Goal: Communication & Community: Connect with others

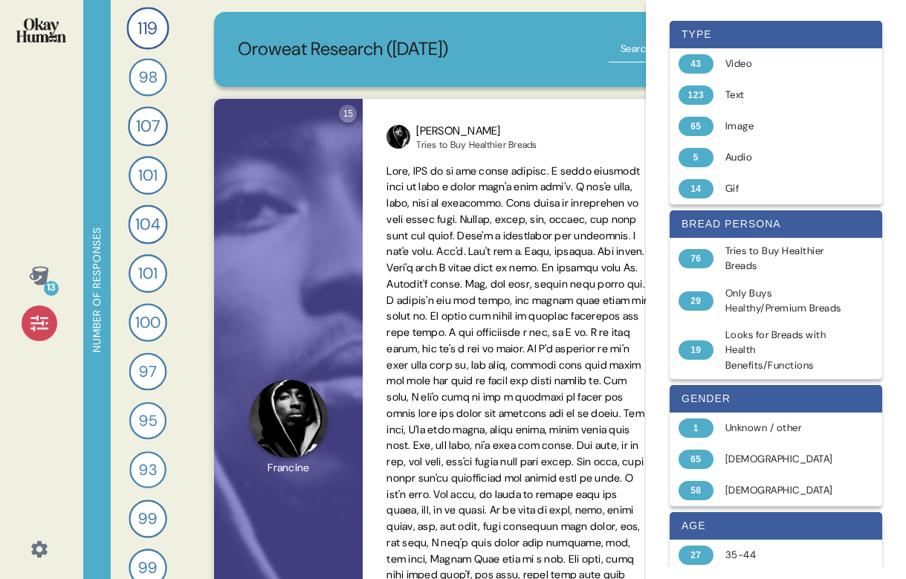
click at [35, 32] on img at bounding box center [41, 30] width 50 height 25
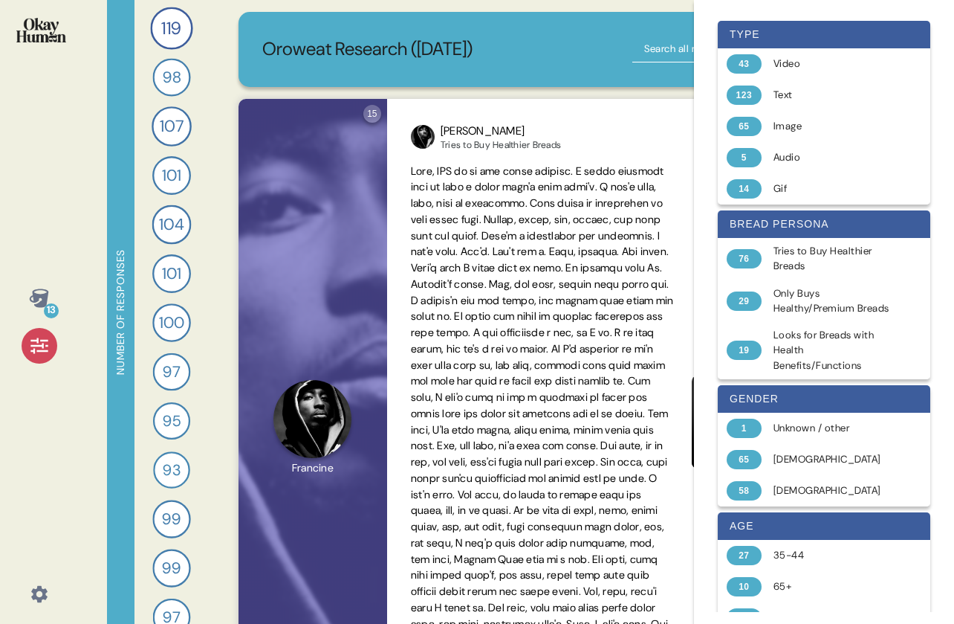
click at [39, 331] on div at bounding box center [40, 346] width 36 height 36
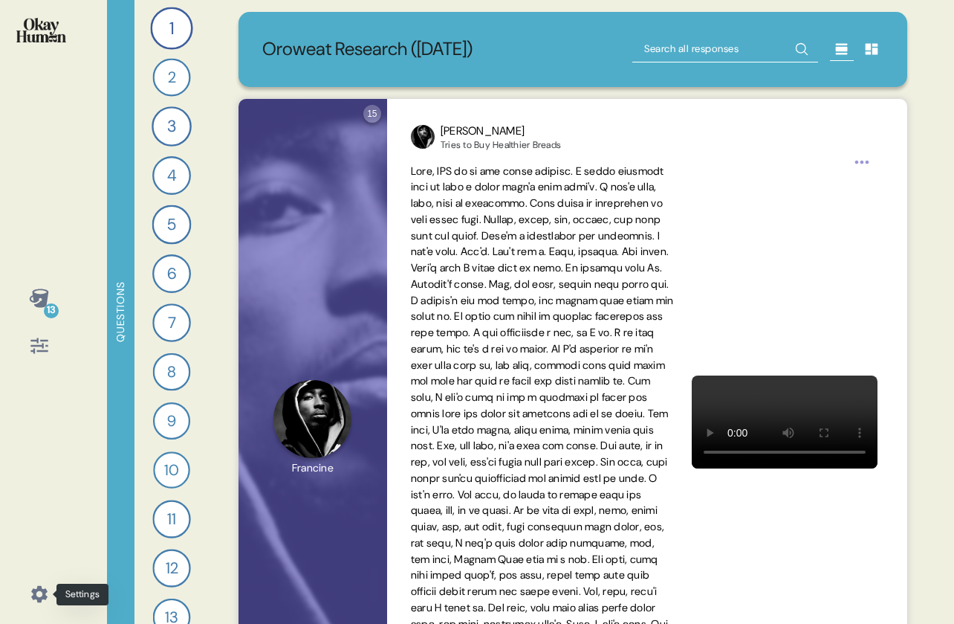
click at [36, 578] on icon at bounding box center [39, 594] width 16 height 16
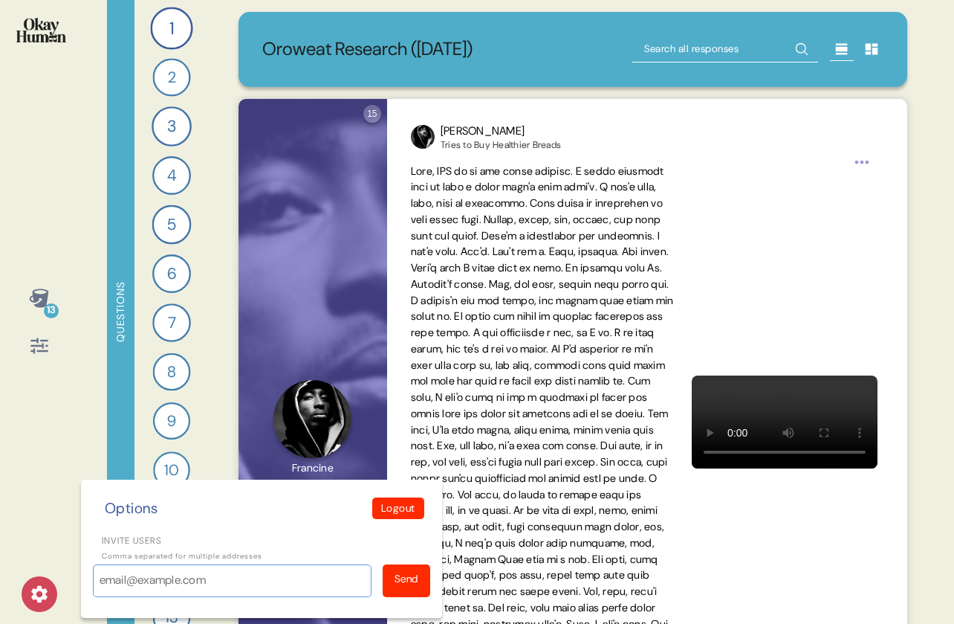
click at [114, 578] on input "Invite users" at bounding box center [232, 580] width 279 height 33
click at [58, 499] on div "13 Options Logout Invite users Comma separated for multiple addresses Send" at bounding box center [39, 312] width 78 height 624
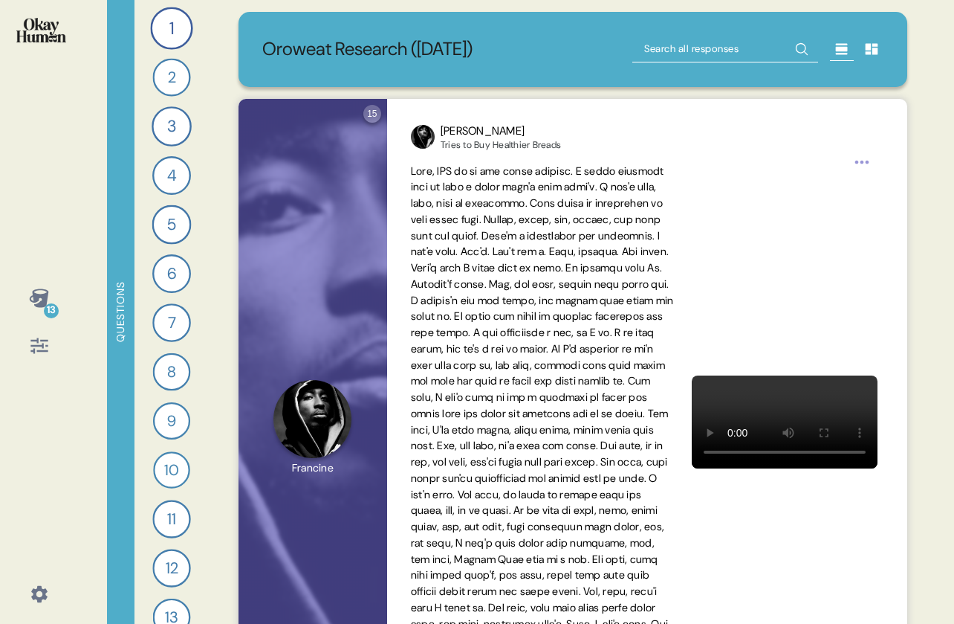
click at [42, 578] on icon at bounding box center [39, 594] width 16 height 16
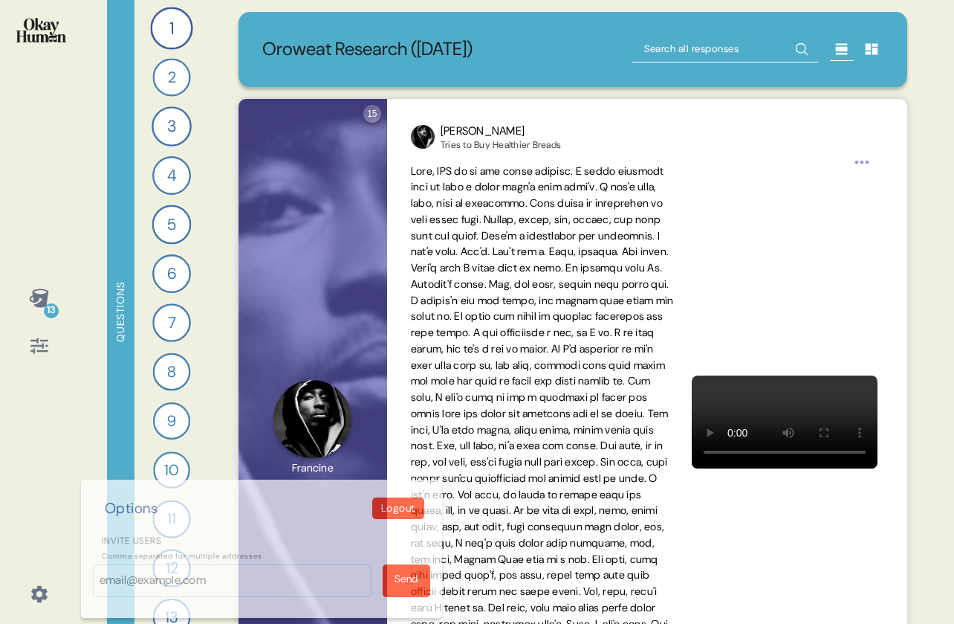
click at [47, 503] on div "13 Options Logout Invite users Comma separated for multiple addresses Send" at bounding box center [39, 312] width 78 height 624
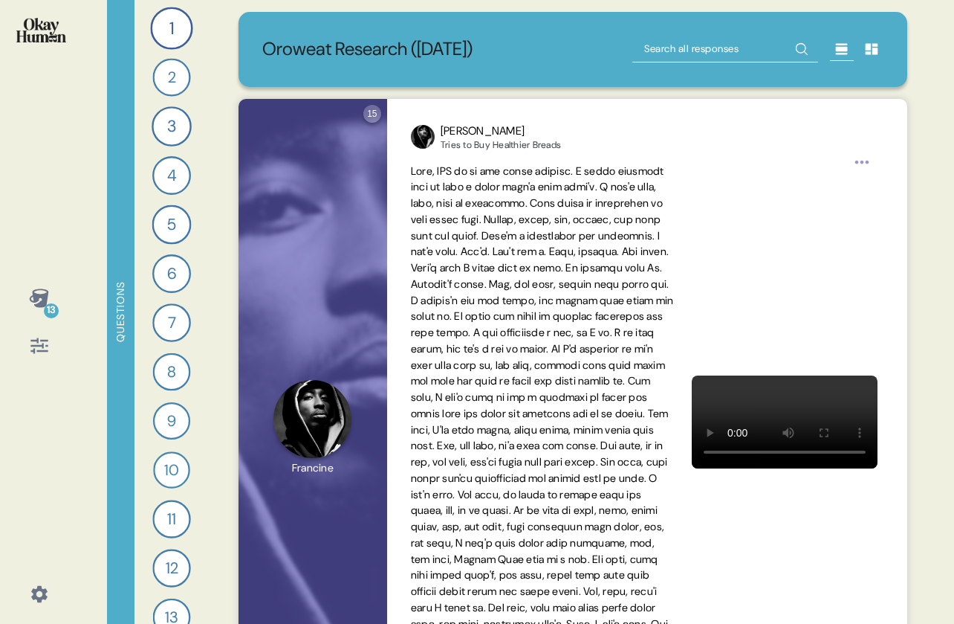
click at [33, 346] on icon at bounding box center [38, 346] width 17 height 16
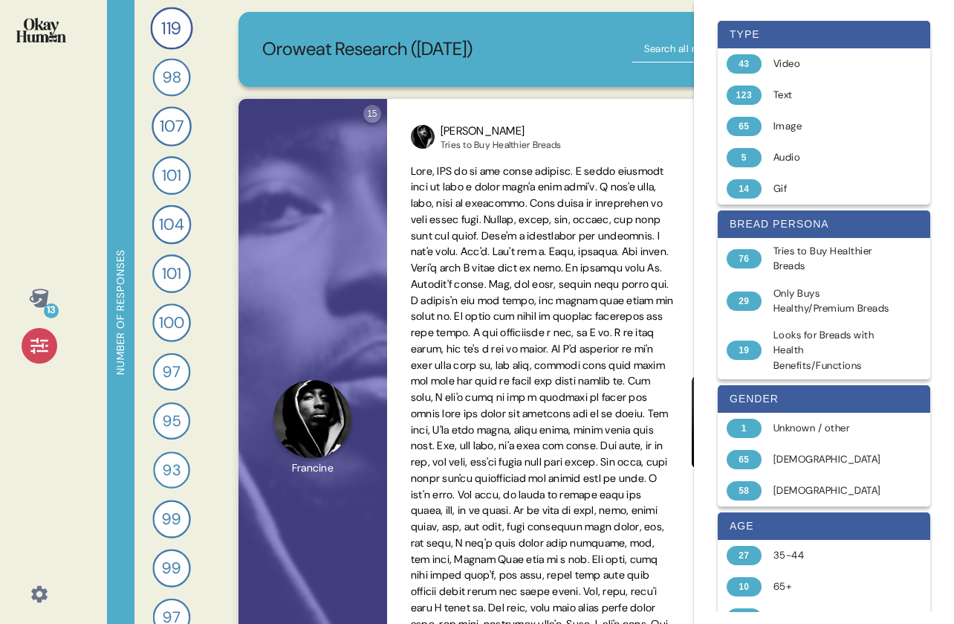
click at [36, 578] on icon at bounding box center [39, 594] width 16 height 16
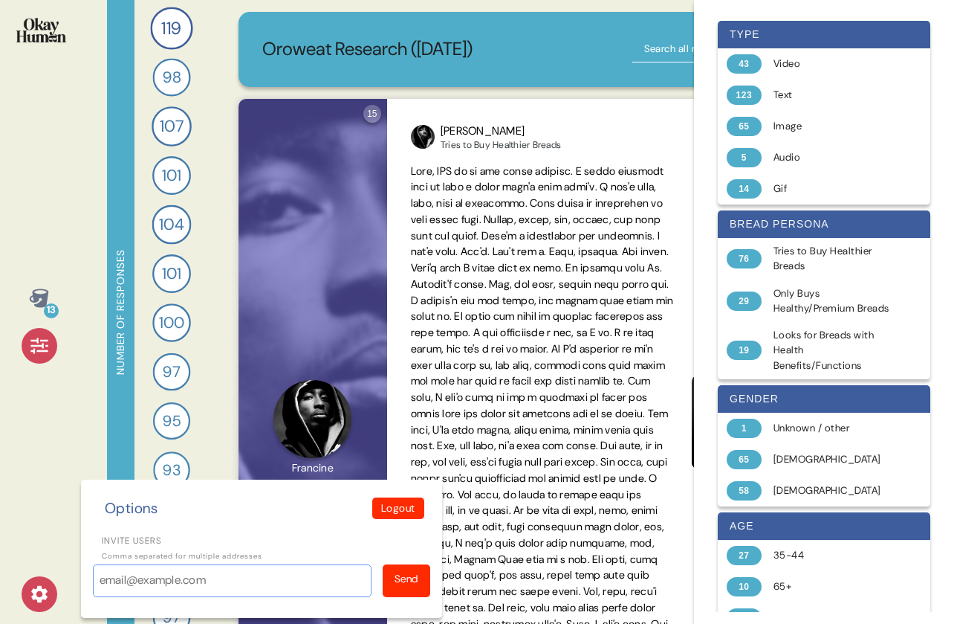
click at [198, 578] on input "Invite users" at bounding box center [232, 580] width 279 height 33
paste input "mailto:[PERSON_NAME][EMAIL_ADDRESS][PERSON_NAME][DOMAIN_NAME]"
drag, startPoint x: 136, startPoint y: 579, endPoint x: 90, endPoint y: 578, distance: 46.1
click at [93, 578] on input "mailto:[PERSON_NAME][EMAIL_ADDRESS][PERSON_NAME][DOMAIN_NAME]" at bounding box center [232, 580] width 279 height 33
type input "[PERSON_NAME][EMAIL_ADDRESS][PERSON_NAME][DOMAIN_NAME]"
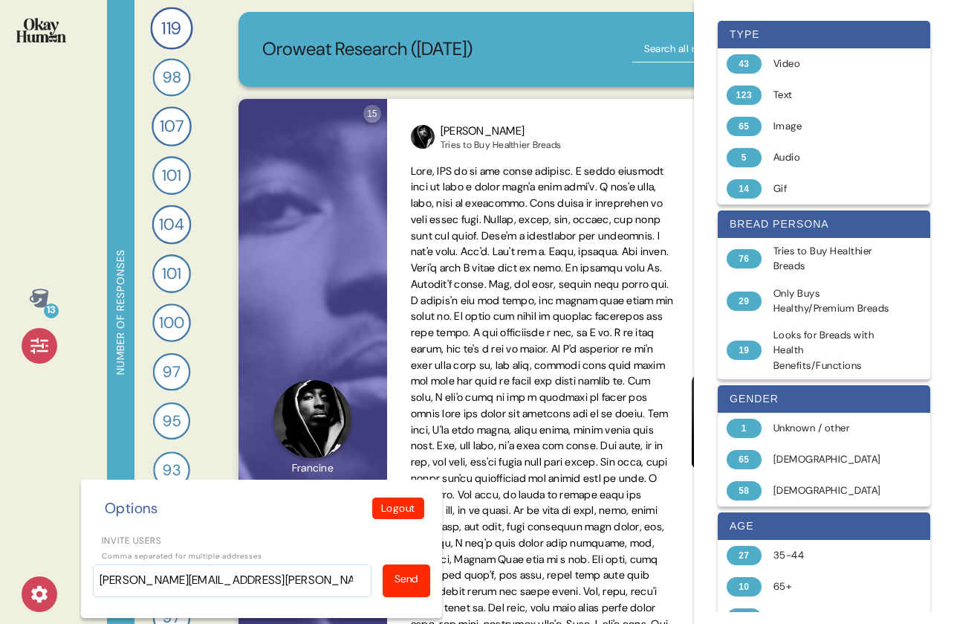
click at [408, 578] on div "Send" at bounding box center [407, 579] width 24 height 16
